Goal: Find specific page/section: Find specific page/section

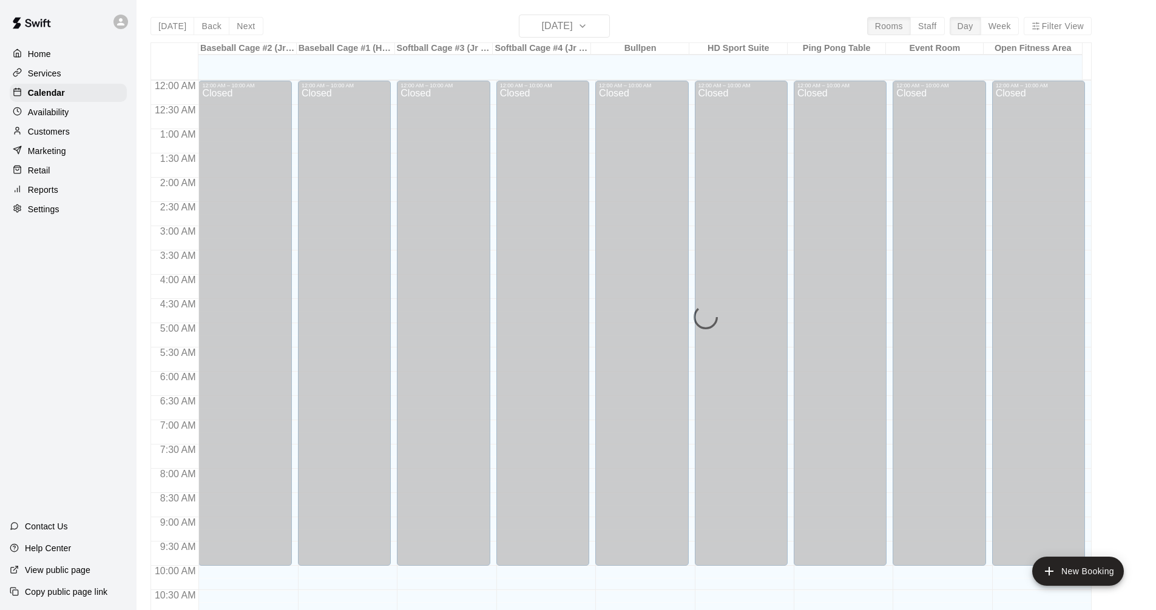
scroll to position [524, 0]
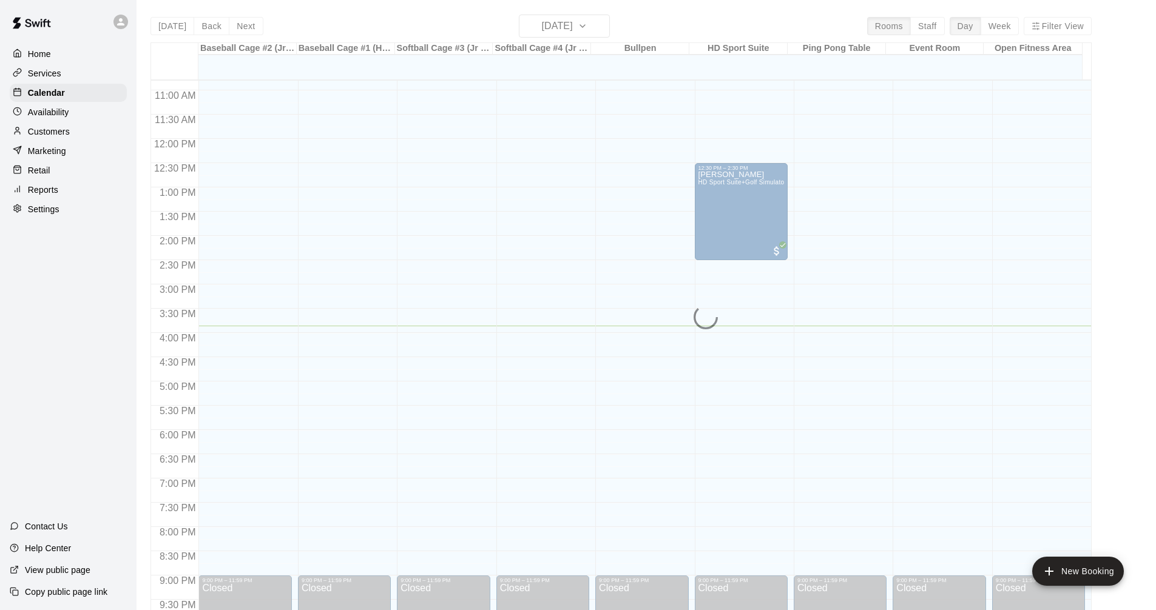
click at [150, 17] on button "[DATE]" at bounding box center [172, 26] width 44 height 18
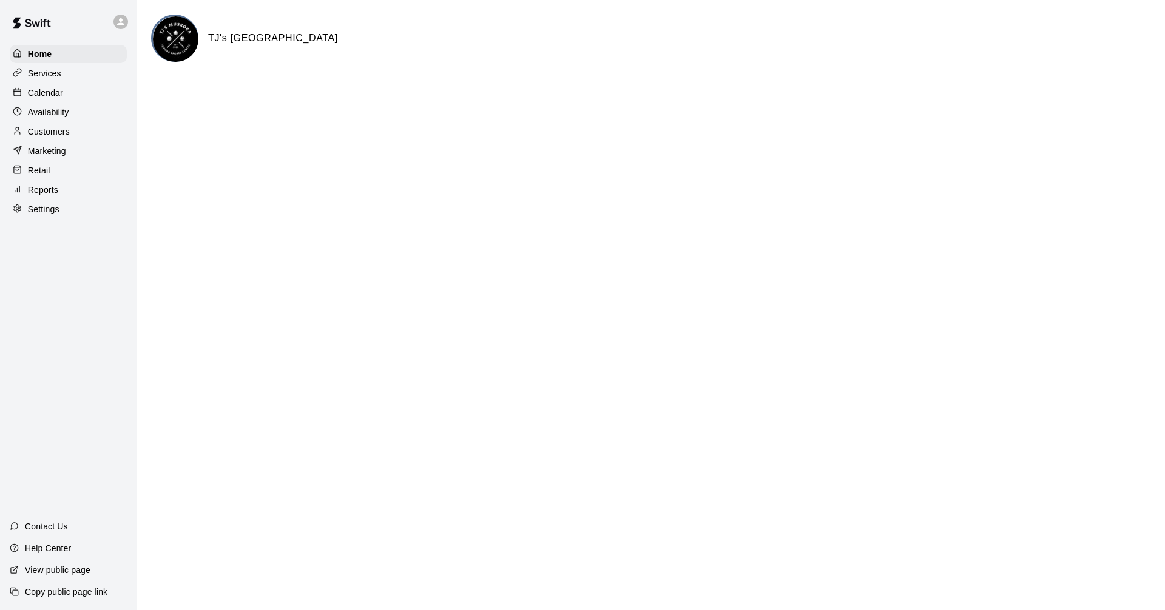
click at [58, 90] on p "Calendar" at bounding box center [45, 93] width 35 height 12
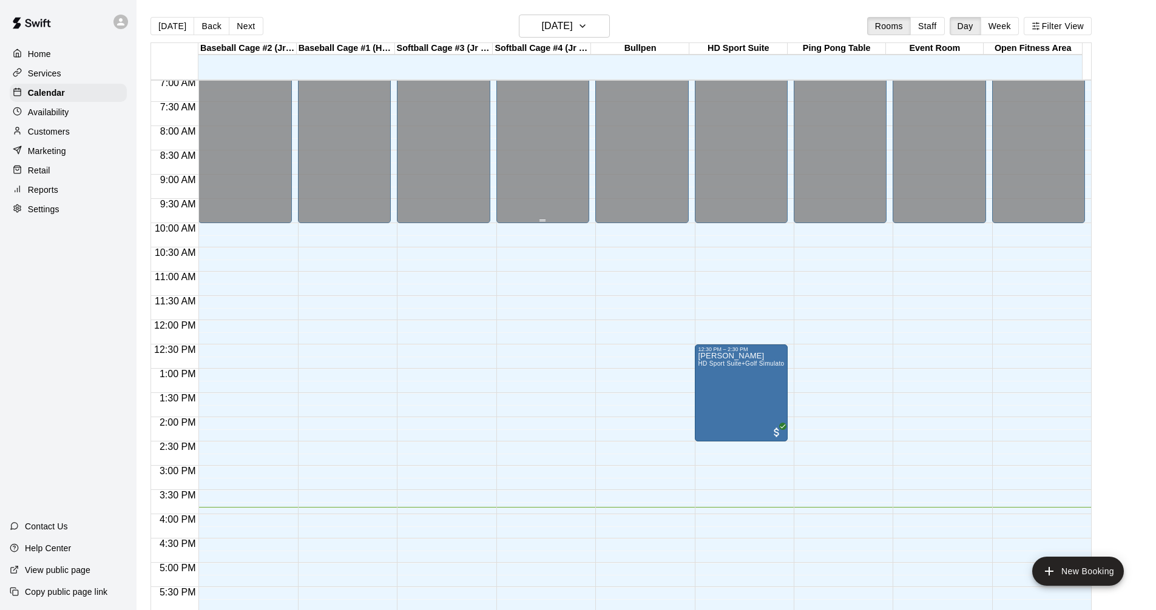
scroll to position [342, 0]
click at [555, 20] on h6 "[DATE]" at bounding box center [557, 26] width 31 height 17
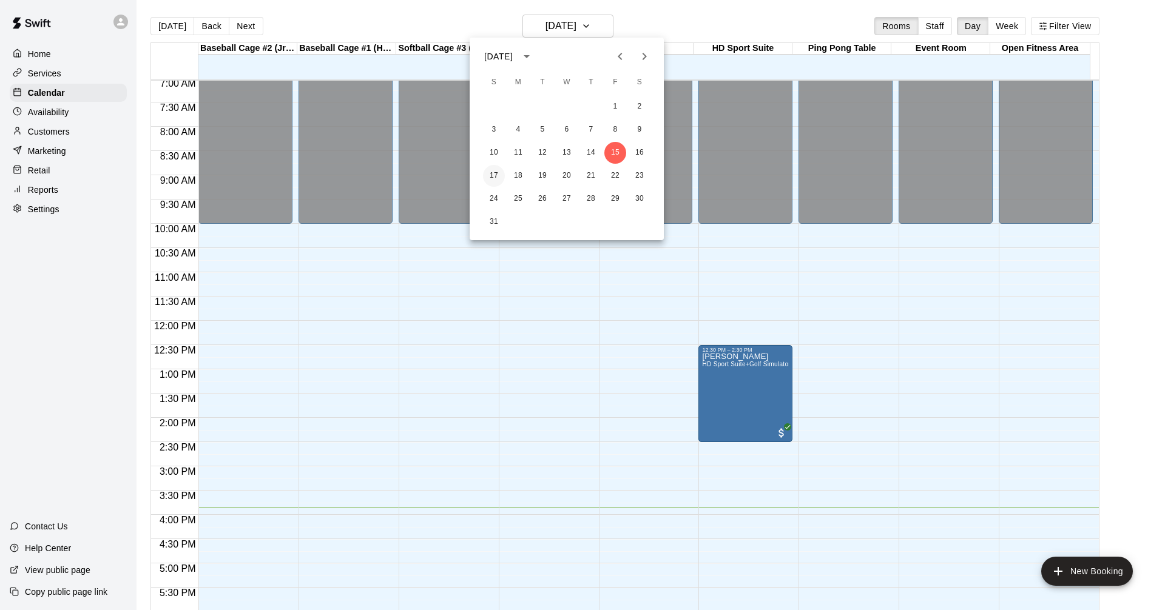
click at [494, 178] on button "17" at bounding box center [494, 176] width 22 height 22
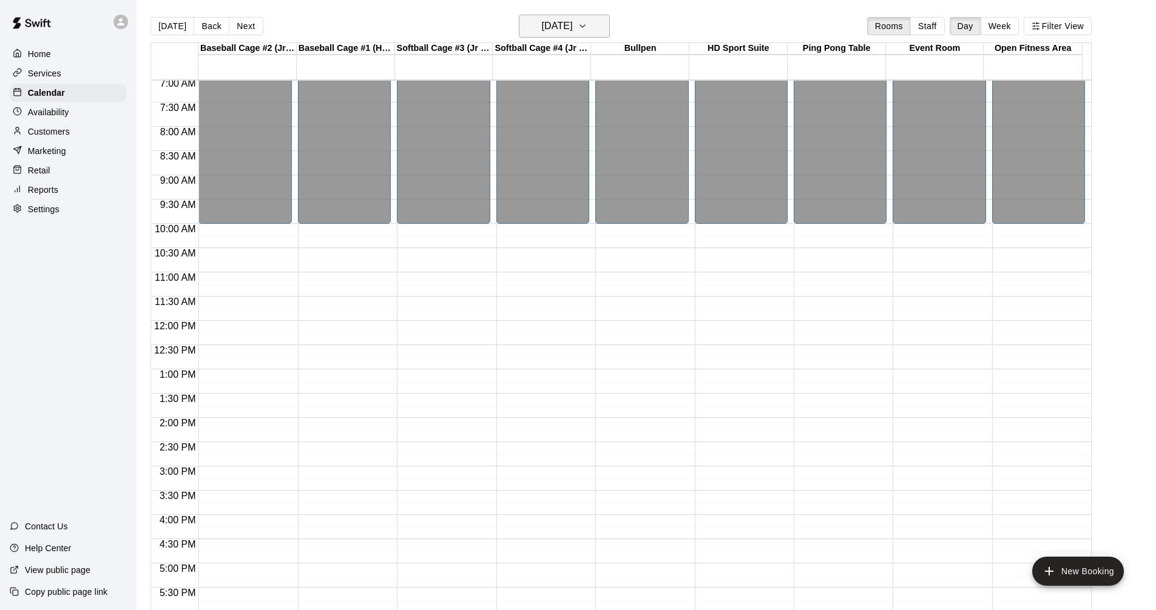
click at [555, 29] on h6 "Sunday Aug 17" at bounding box center [557, 26] width 31 height 17
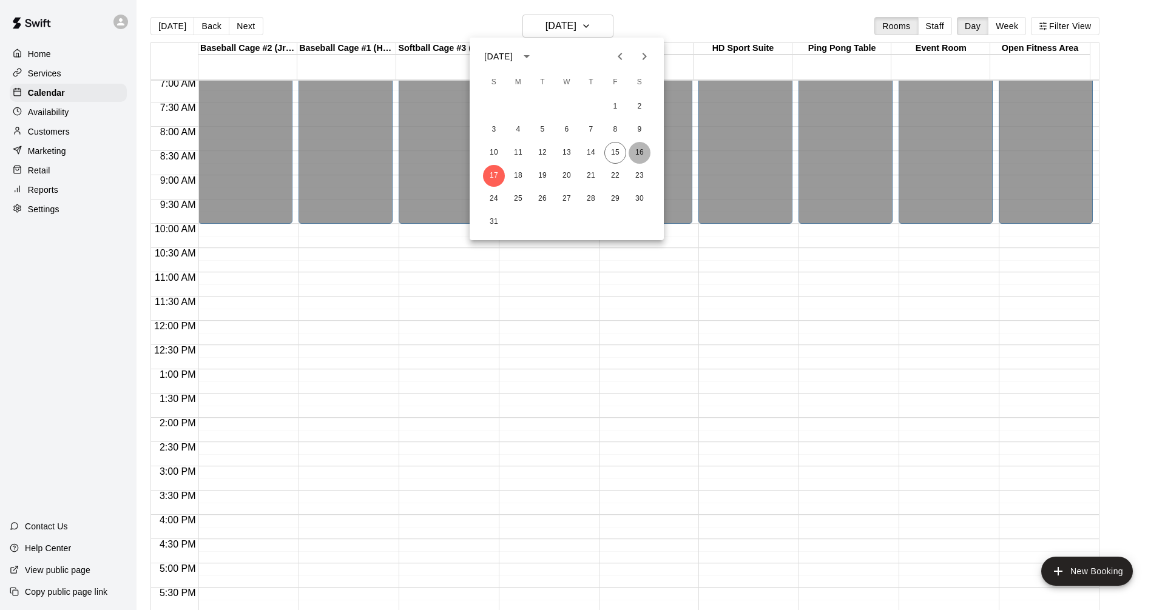
click at [638, 145] on button "16" at bounding box center [639, 153] width 22 height 22
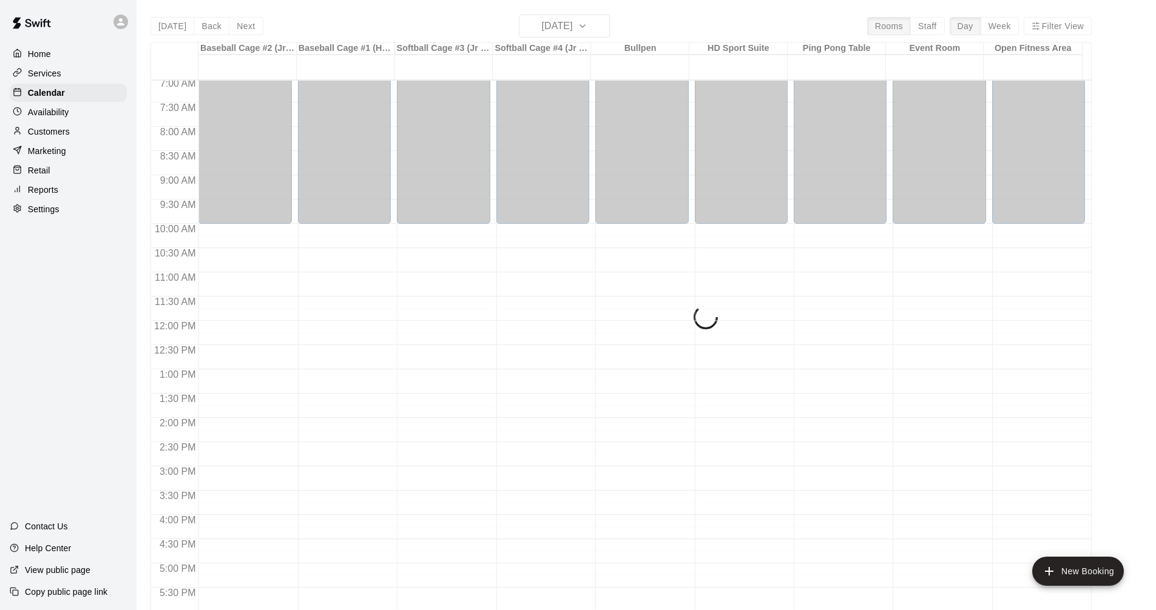
click at [578, 24] on div "Today Back Next Saturday Aug 16 Rooms Staff Day Week Filter View Baseball Cage …" at bounding box center [620, 320] width 941 height 610
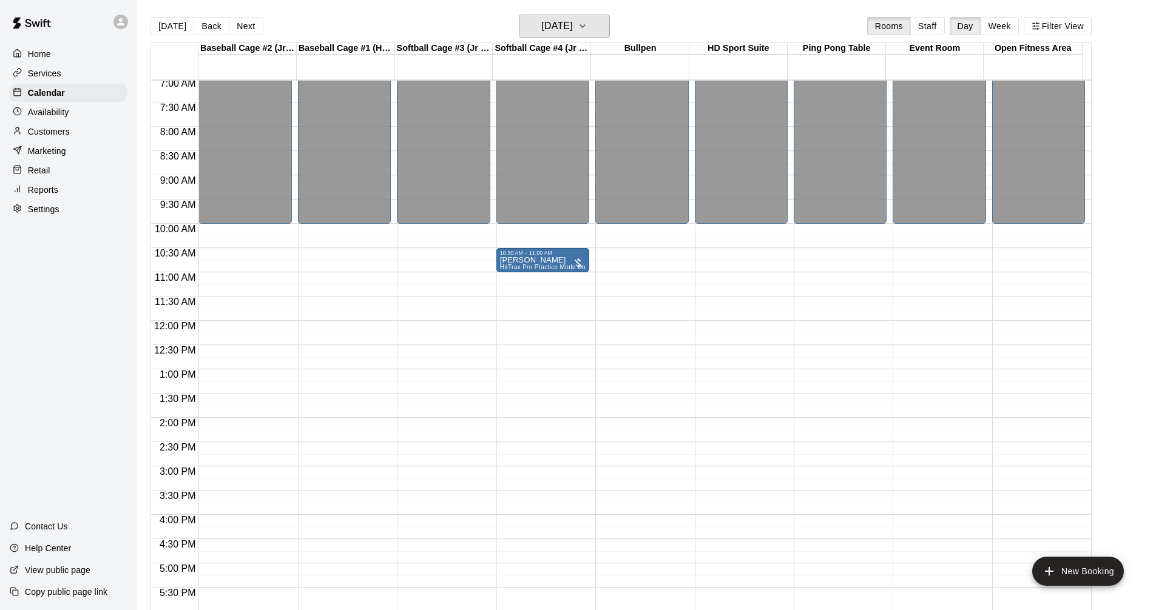
click at [573, 24] on h6 "Saturday Aug 16" at bounding box center [557, 26] width 31 height 17
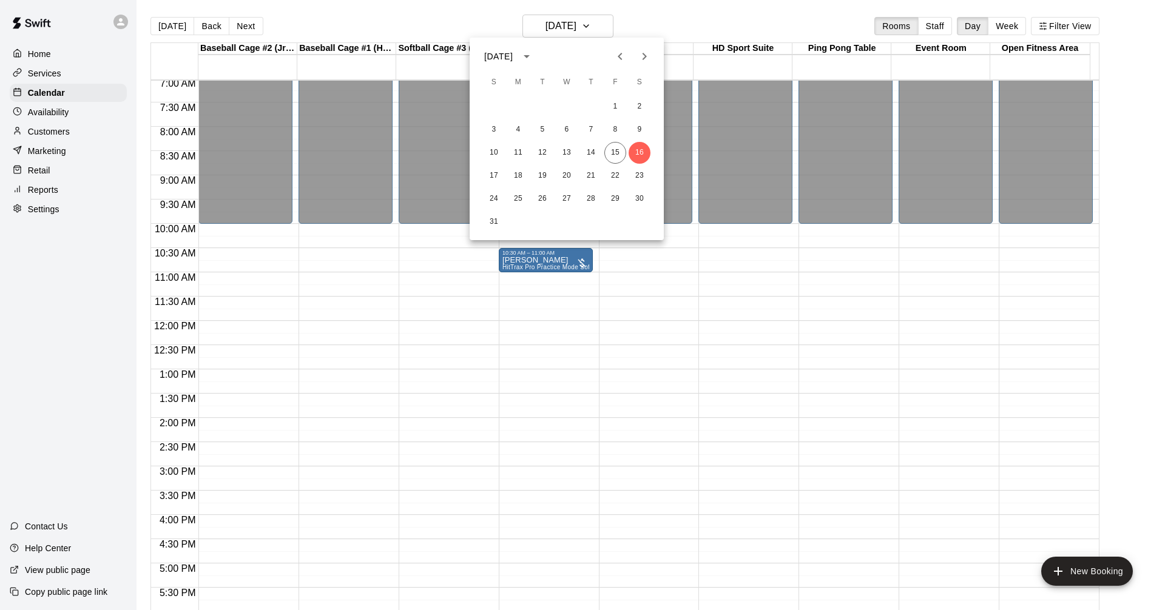
click at [578, 24] on div at bounding box center [582, 305] width 1165 height 610
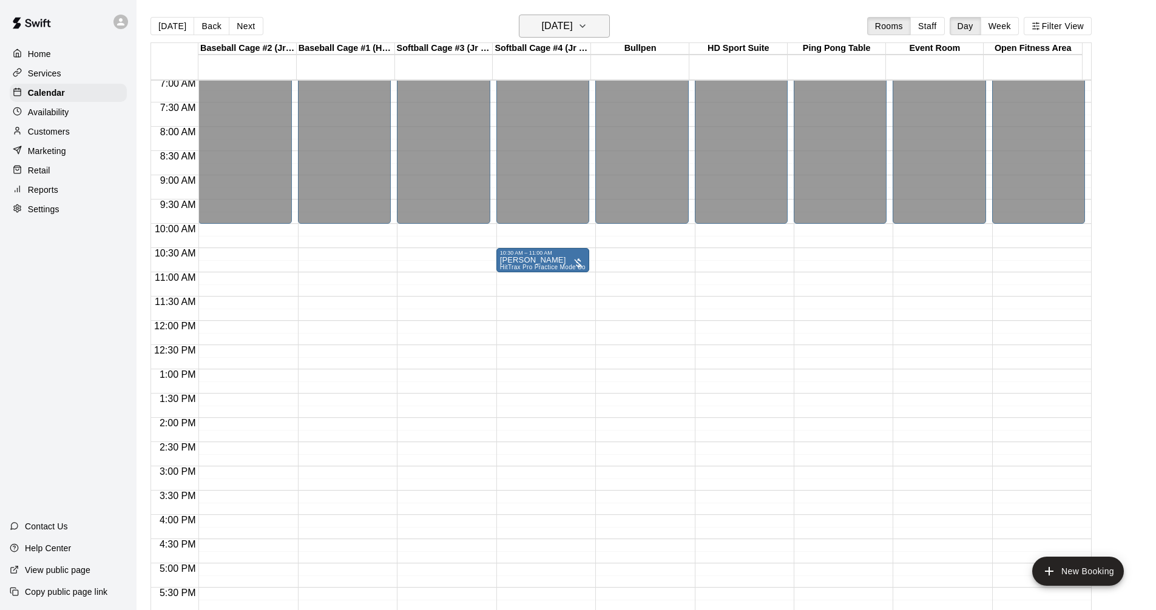
click at [560, 22] on h6 "Saturday Aug 16" at bounding box center [557, 26] width 31 height 17
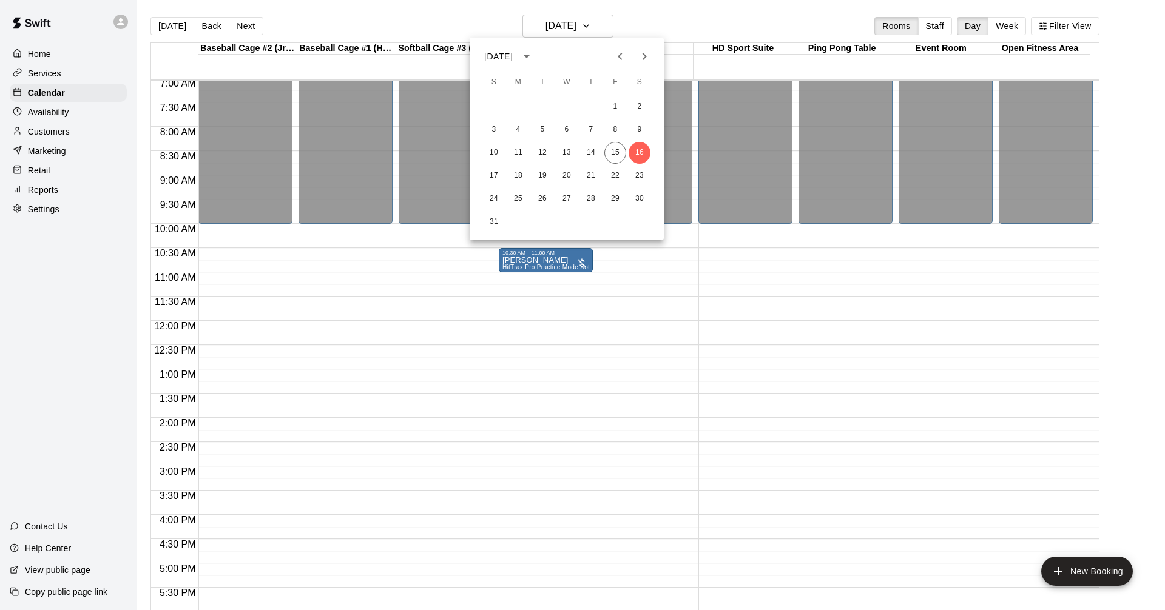
click at [670, 246] on div at bounding box center [582, 305] width 1165 height 610
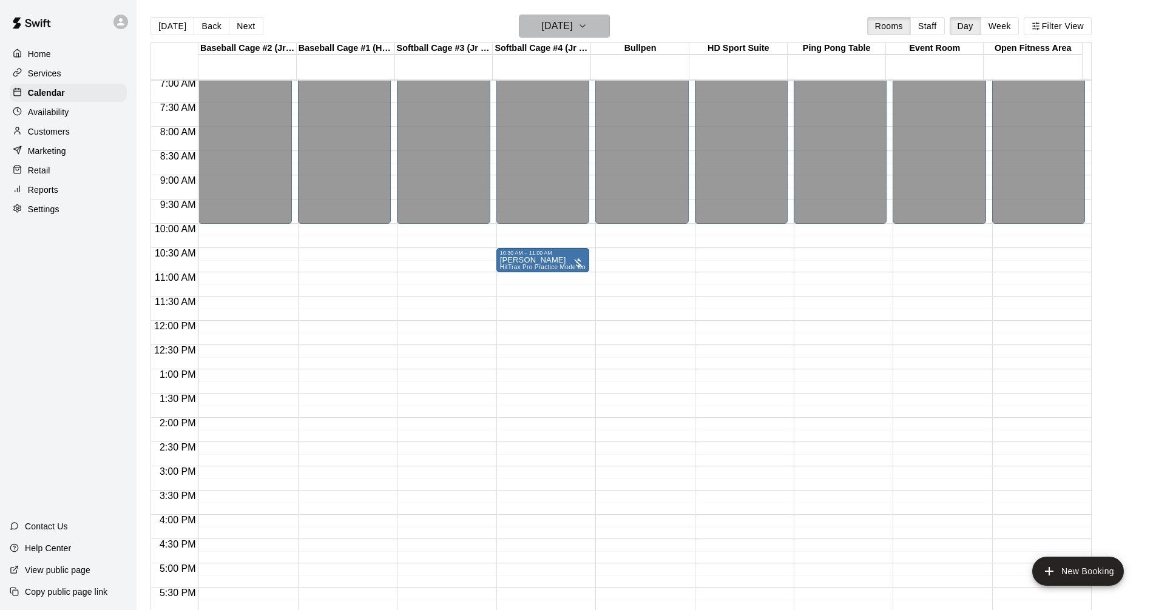
click at [551, 22] on h6 "Saturday Aug 16" at bounding box center [557, 26] width 31 height 17
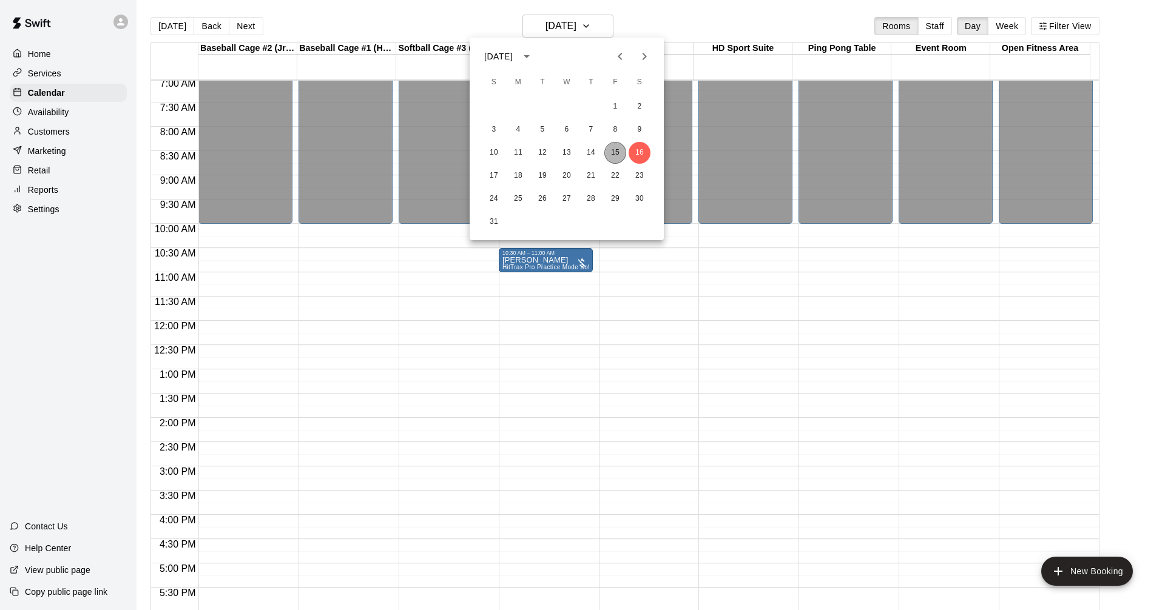
click at [613, 155] on button "15" at bounding box center [615, 153] width 22 height 22
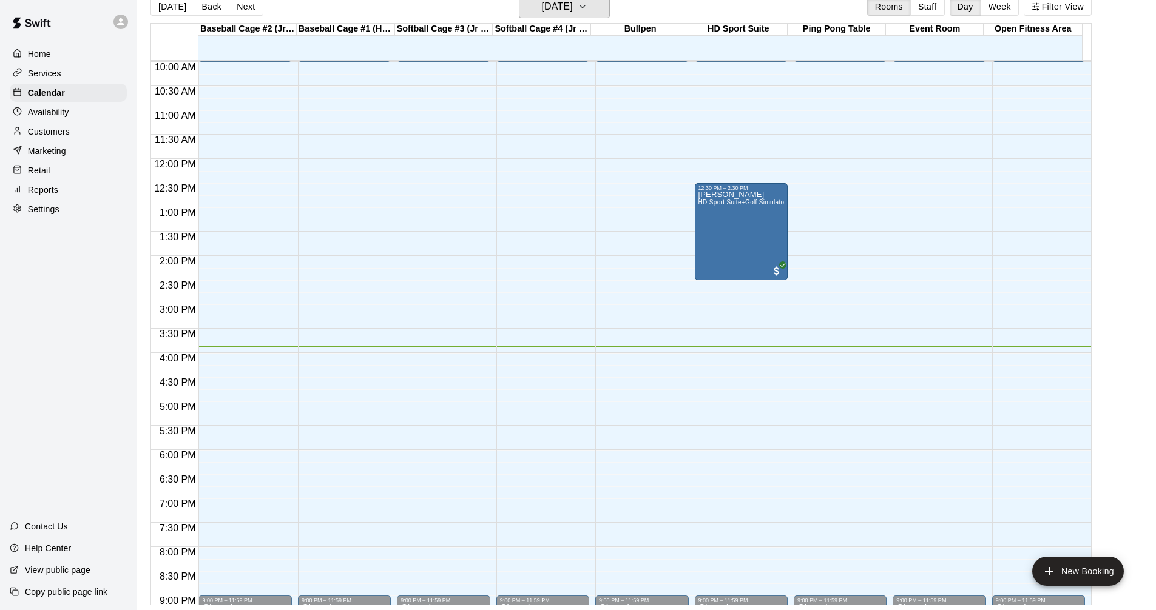
scroll to position [501, 0]
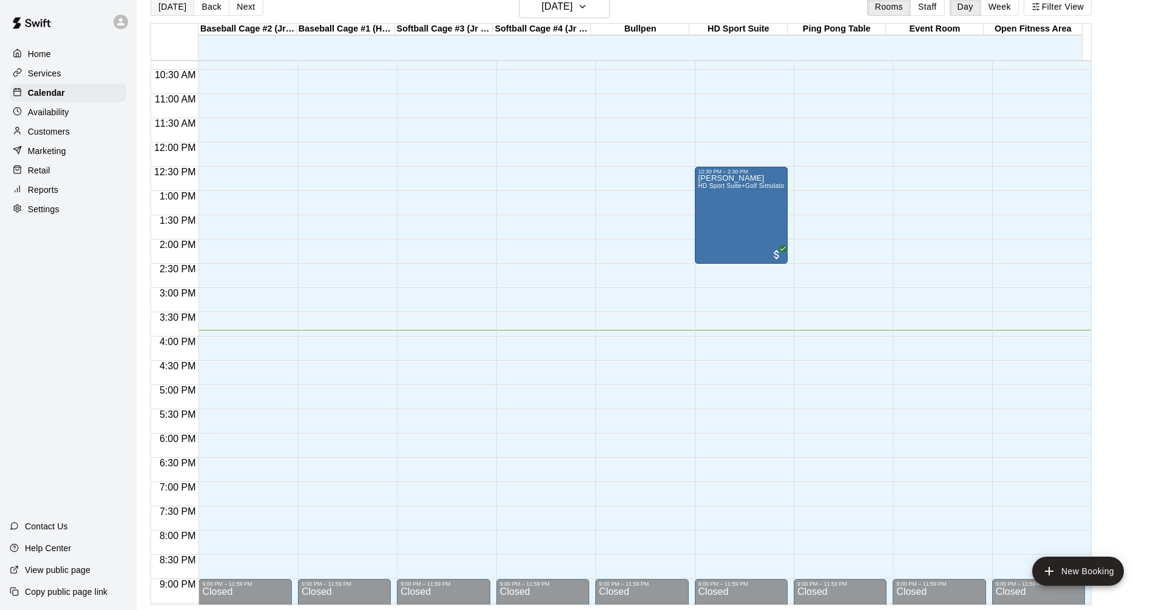
click at [184, 8] on button "[DATE]" at bounding box center [172, 7] width 44 height 18
click at [184, 5] on button "[DATE]" at bounding box center [172, 7] width 44 height 18
